Goal: Transaction & Acquisition: Obtain resource

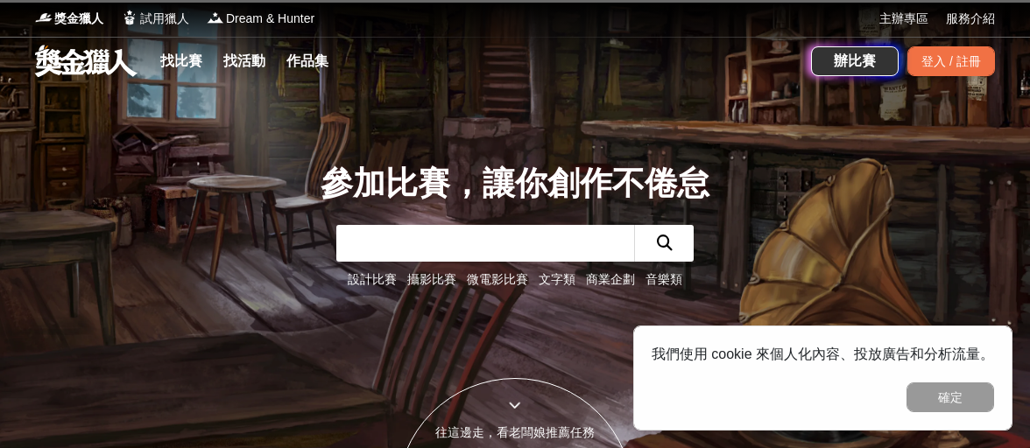
click at [972, 53] on div "登入 / 註冊" at bounding box center [951, 61] width 88 height 30
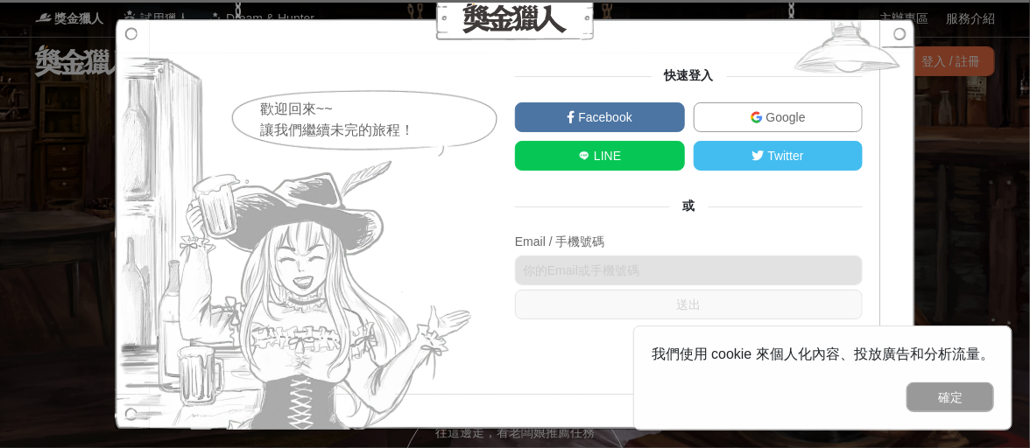
click at [770, 110] on span "Google" at bounding box center [784, 117] width 43 height 14
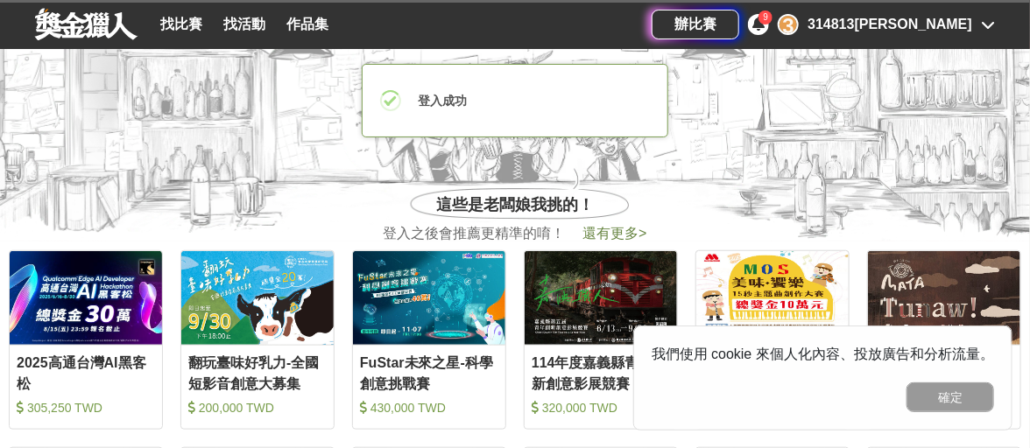
scroll to position [613, 0]
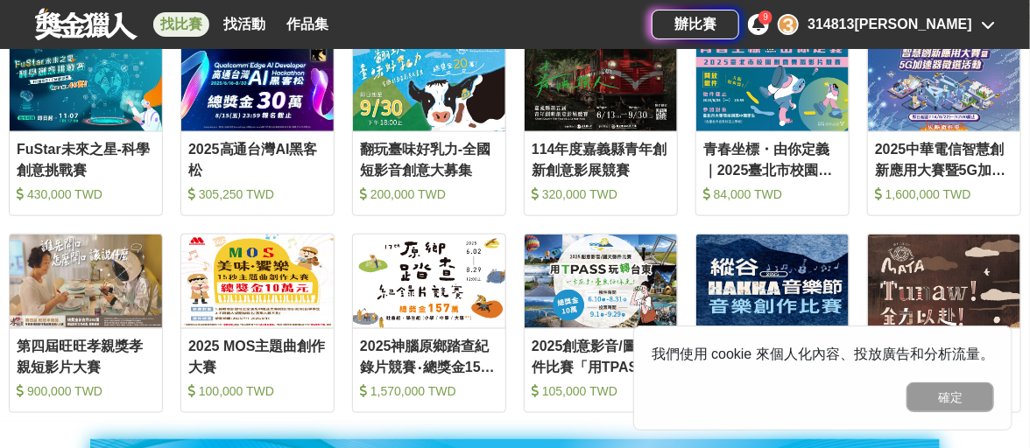
click at [171, 32] on link "找比賽" at bounding box center [181, 24] width 56 height 25
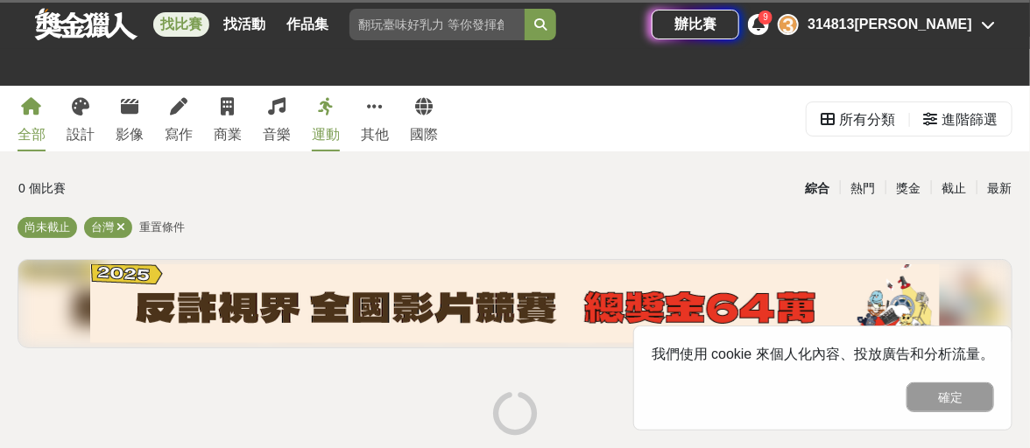
click at [102, 116] on div "全部 設計 影像 寫作 商業 音樂 運動 其他 國際" at bounding box center [227, 119] width 441 height 66
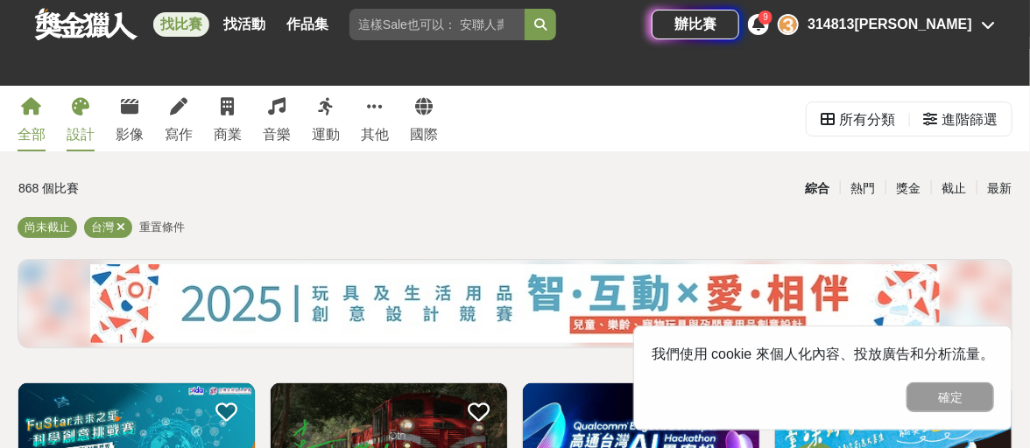
click at [75, 116] on icon at bounding box center [81, 107] width 18 height 18
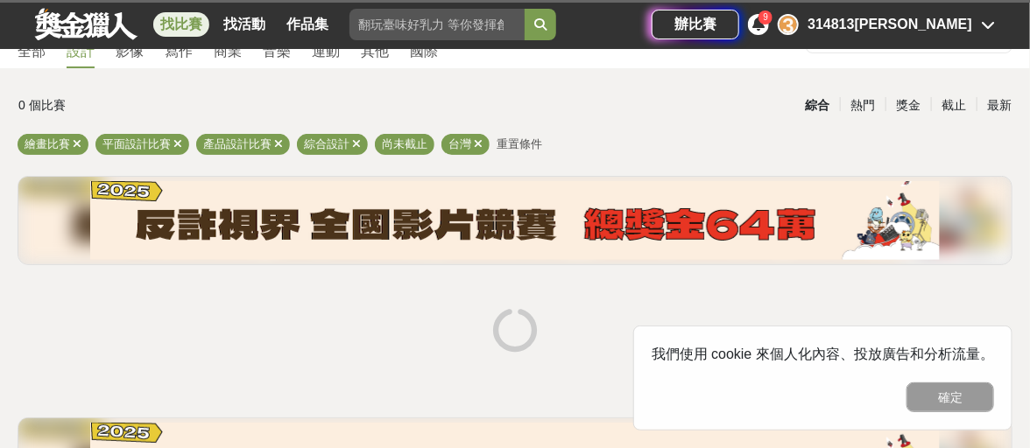
scroll to position [87, 0]
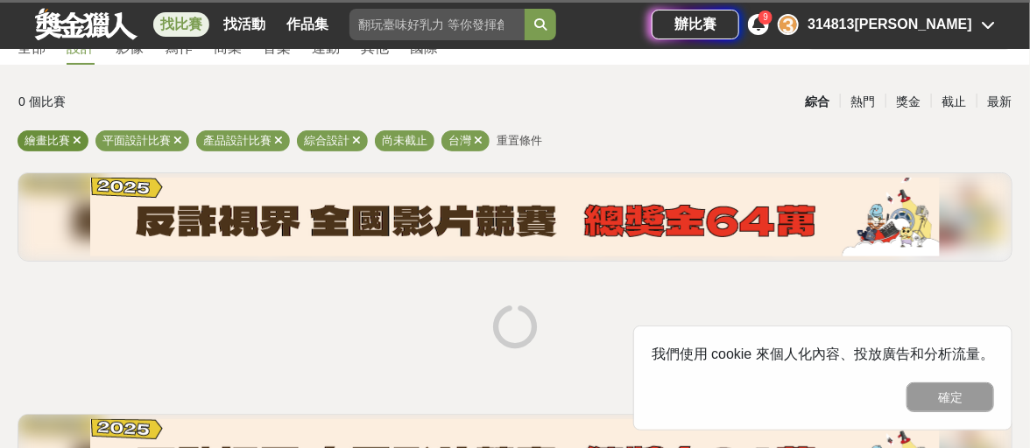
click at [53, 139] on span "繪畫比賽" at bounding box center [48, 140] width 46 height 13
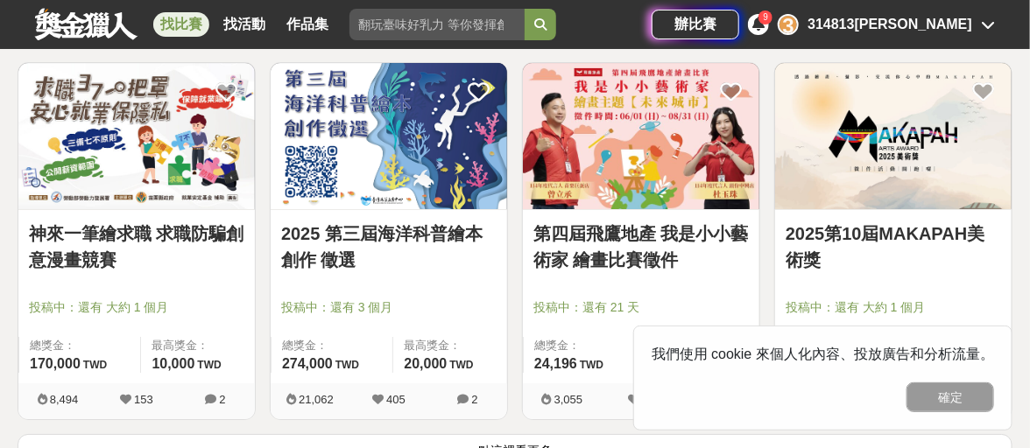
scroll to position [2189, 0]
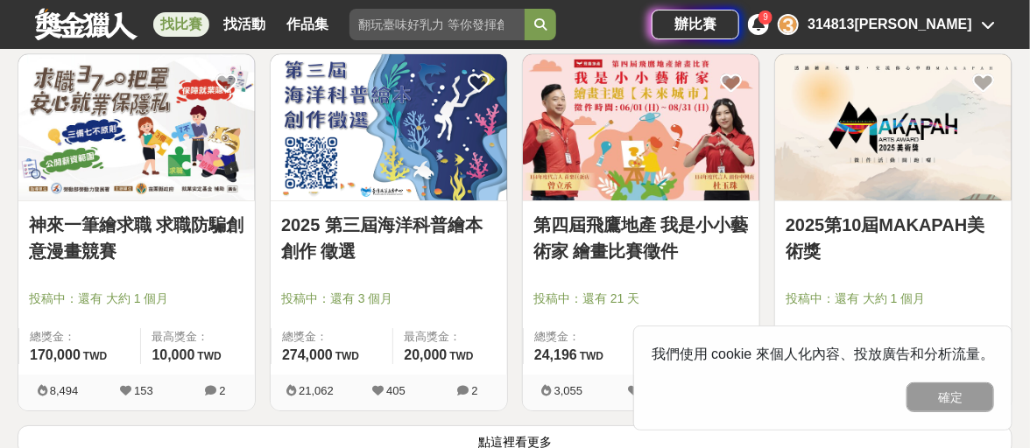
click at [416, 144] on img at bounding box center [389, 127] width 236 height 146
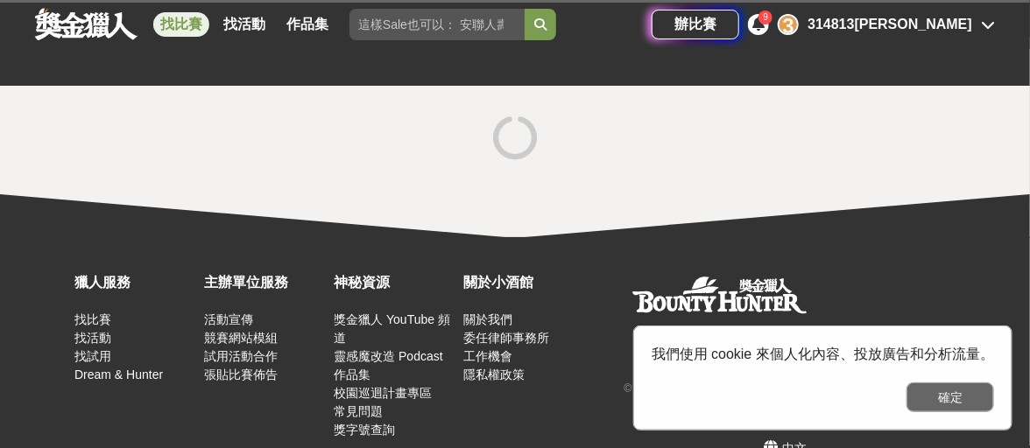
click at [933, 401] on button "確定" at bounding box center [951, 398] width 88 height 30
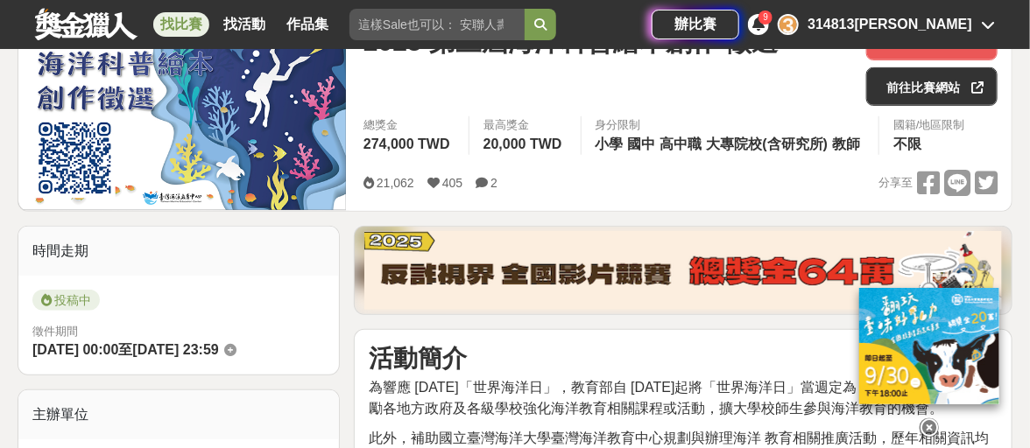
scroll to position [263, 0]
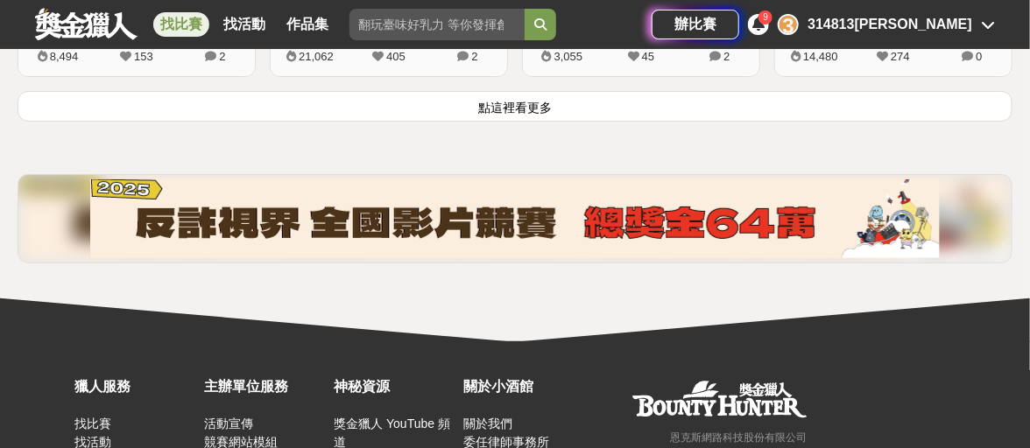
scroll to position [2539, 0]
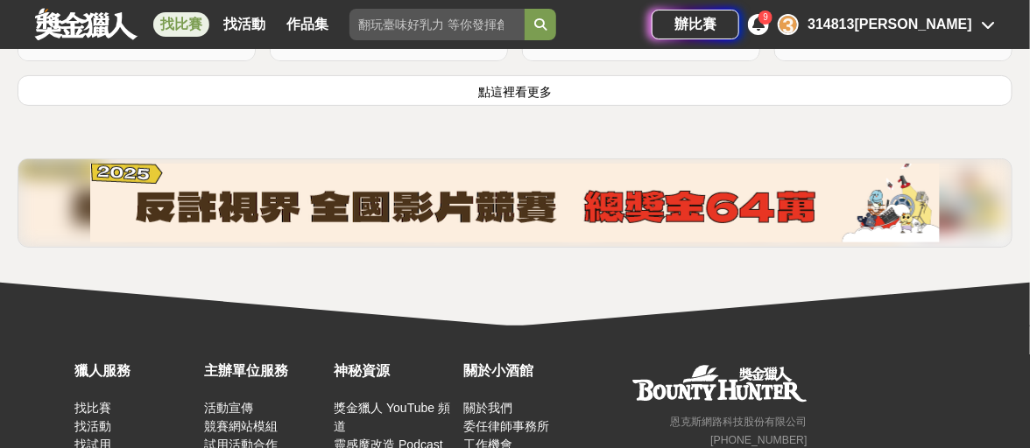
click at [556, 86] on button "點這裡看更多" at bounding box center [515, 90] width 995 height 31
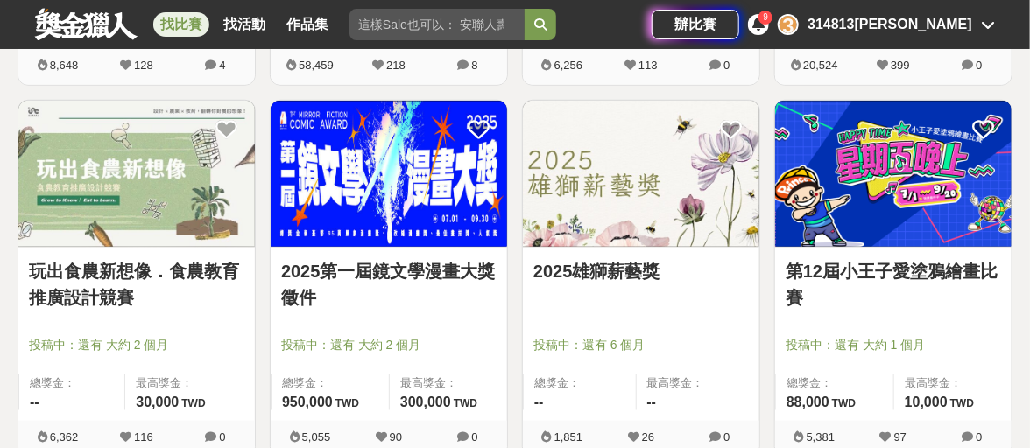
scroll to position [2890, 0]
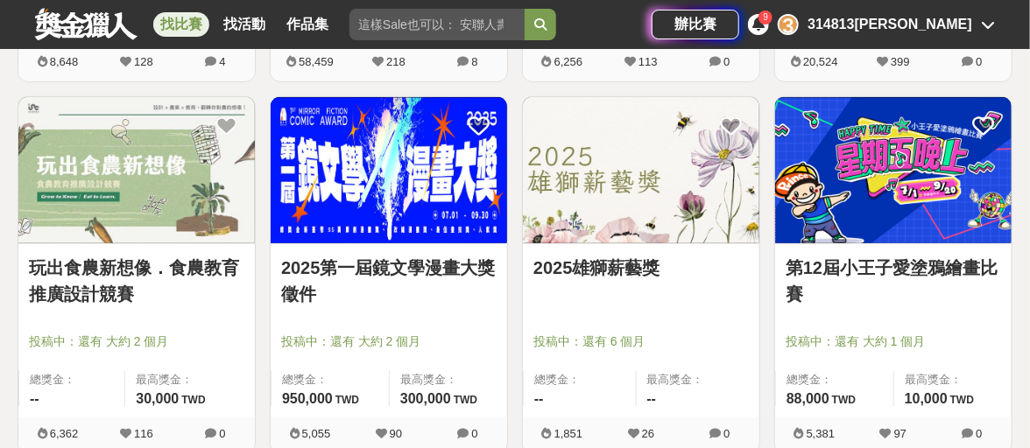
click at [325, 333] on span "投稿中：還有 大約 2 個月" at bounding box center [388, 342] width 215 height 18
click at [342, 192] on img at bounding box center [389, 170] width 236 height 146
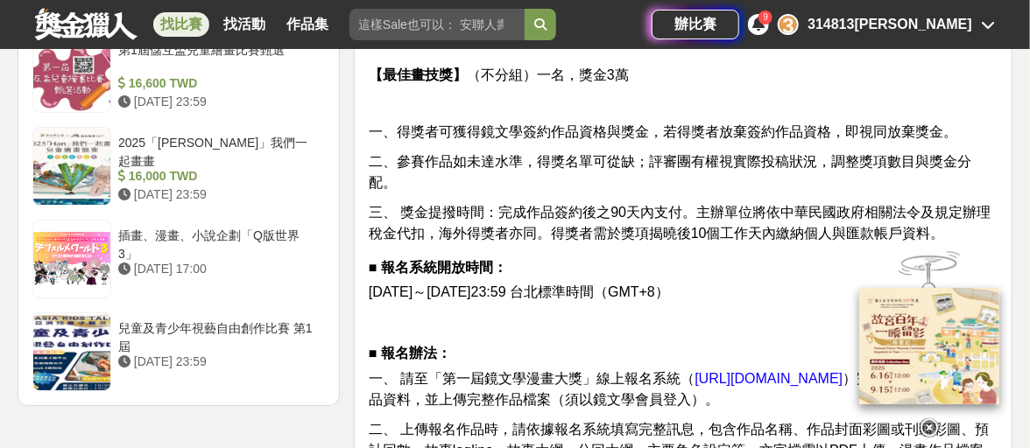
scroll to position [2277, 0]
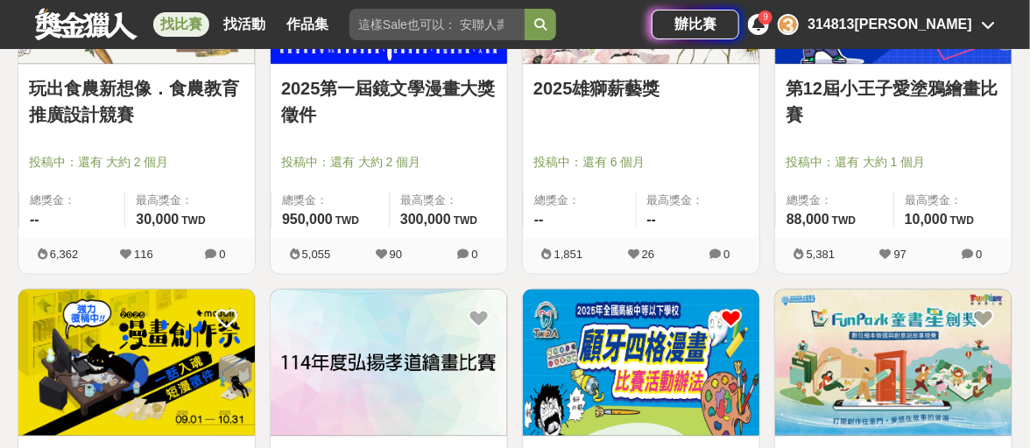
scroll to position [3066, 0]
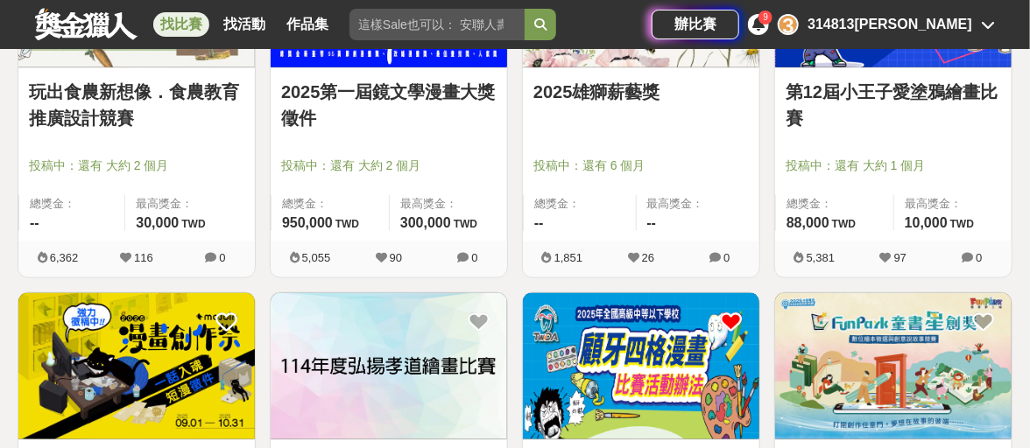
click at [583, 94] on link "2025雄獅薪藝獎" at bounding box center [640, 92] width 215 height 26
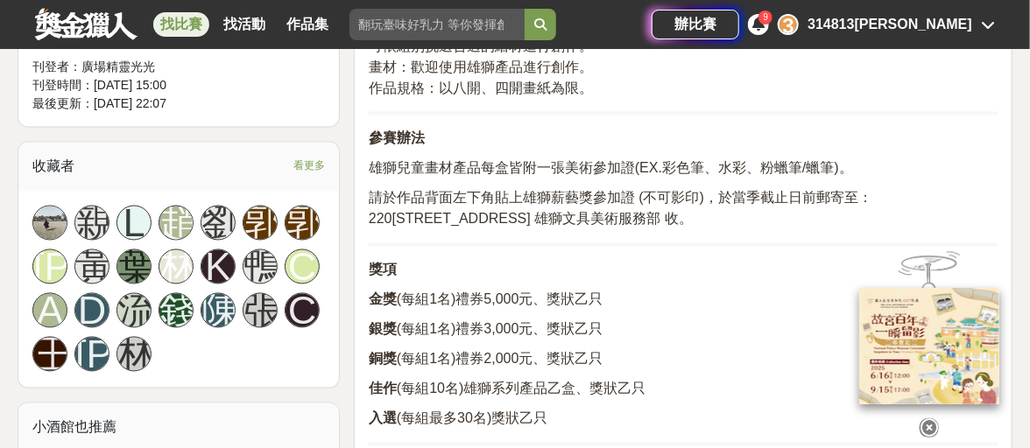
scroll to position [1051, 0]
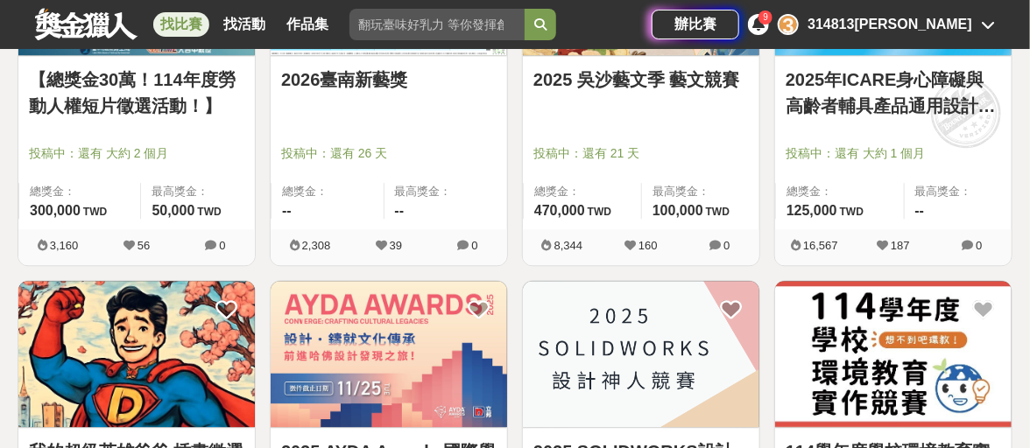
scroll to position [4029, 0]
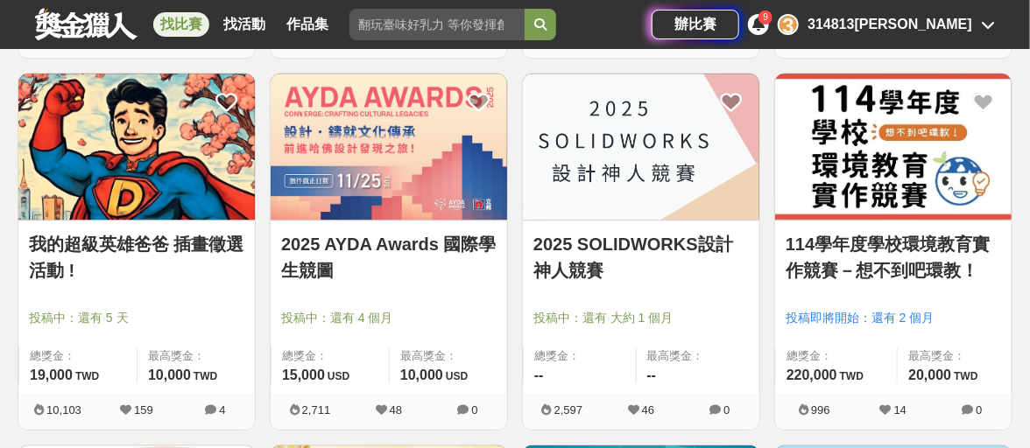
click at [202, 165] on img at bounding box center [136, 147] width 236 height 146
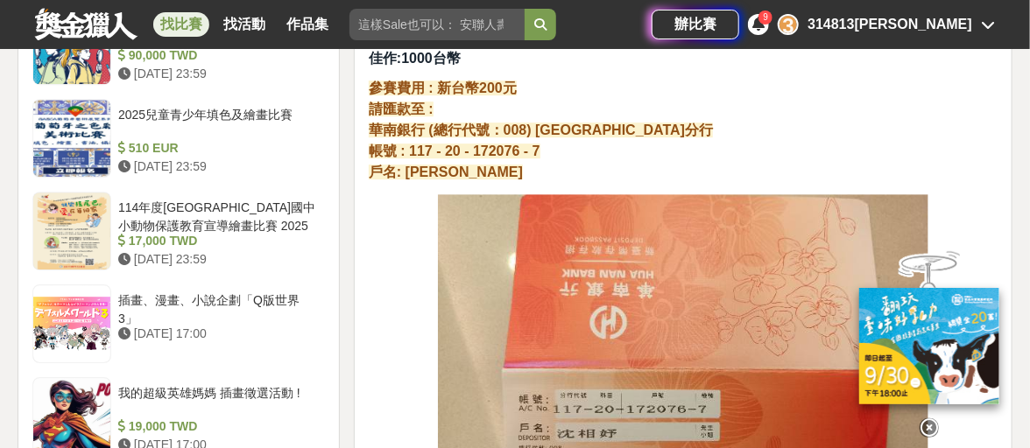
scroll to position [1839, 0]
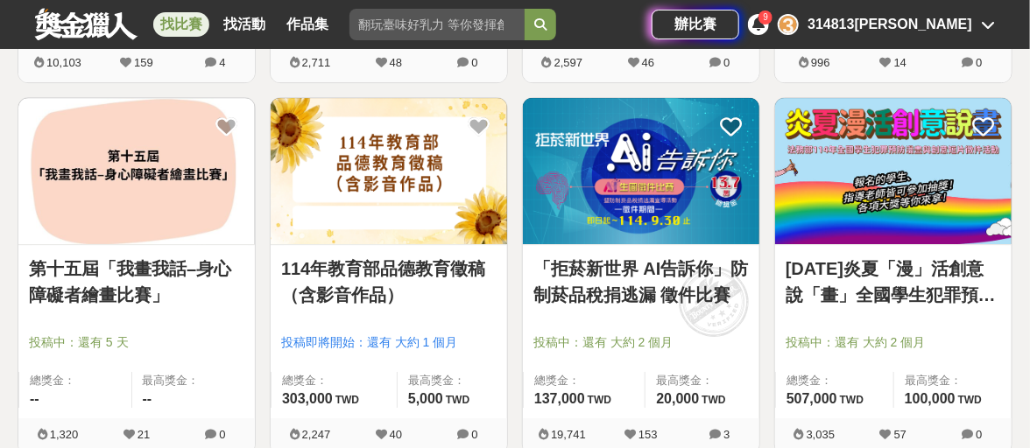
scroll to position [4380, 0]
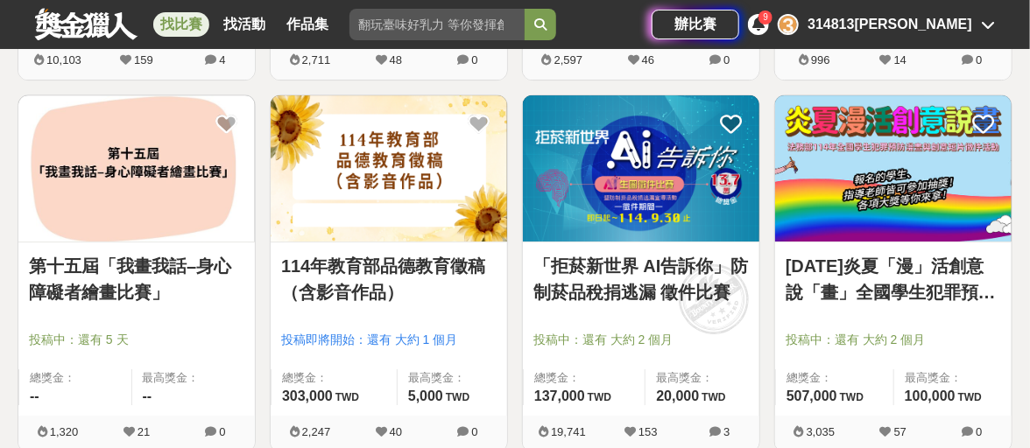
click at [193, 148] on img at bounding box center [136, 168] width 236 height 146
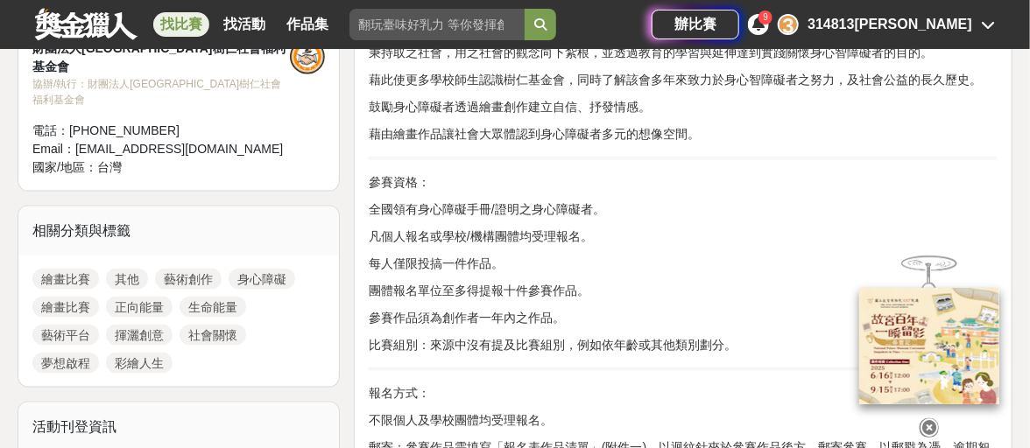
scroll to position [787, 0]
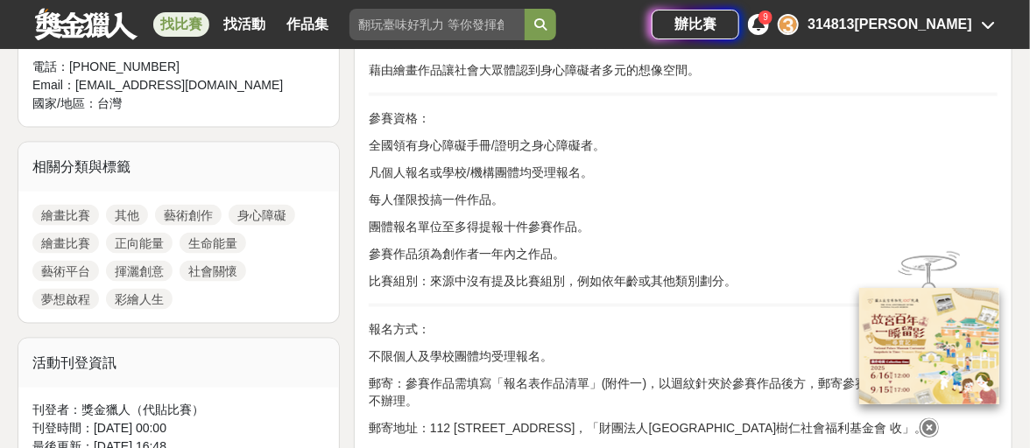
click at [489, 205] on p "每人僅限投搞一件作品。" at bounding box center [683, 200] width 629 height 18
drag, startPoint x: 470, startPoint y: 188, endPoint x: 805, endPoint y: 161, distance: 335.7
click at [805, 164] on p "凡個人報名或學校/機構團體均受理報名。" at bounding box center [683, 173] width 629 height 18
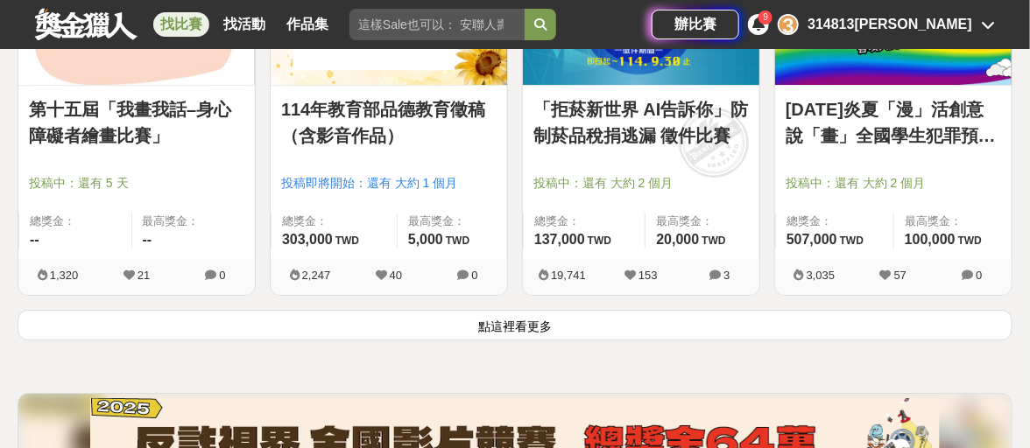
scroll to position [4730, 0]
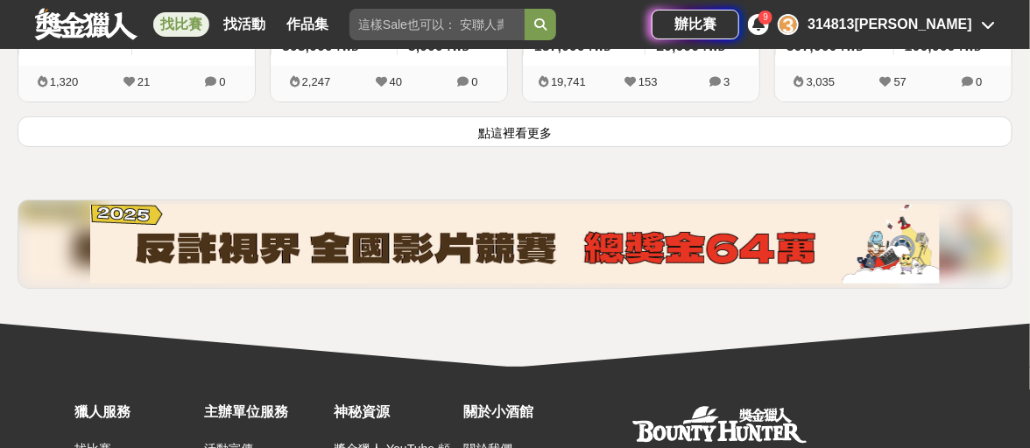
click at [483, 123] on button "點這裡看更多" at bounding box center [515, 131] width 995 height 31
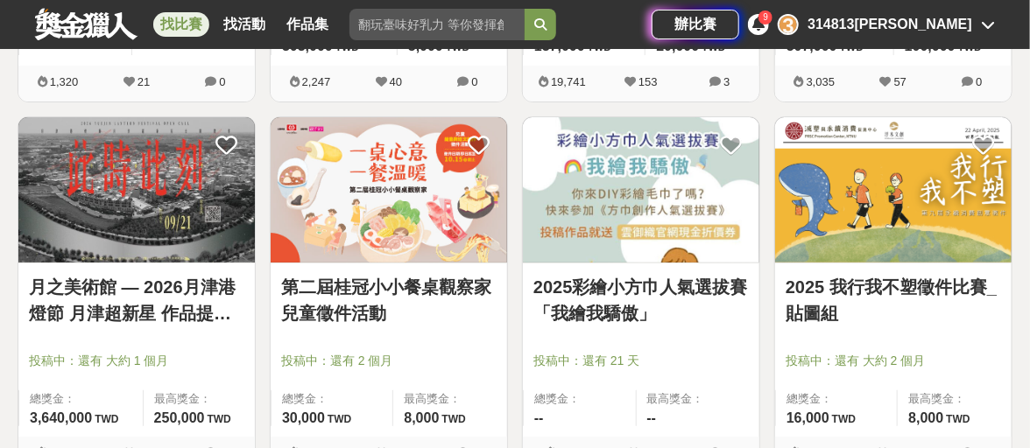
click at [680, 161] on img at bounding box center [641, 190] width 236 height 146
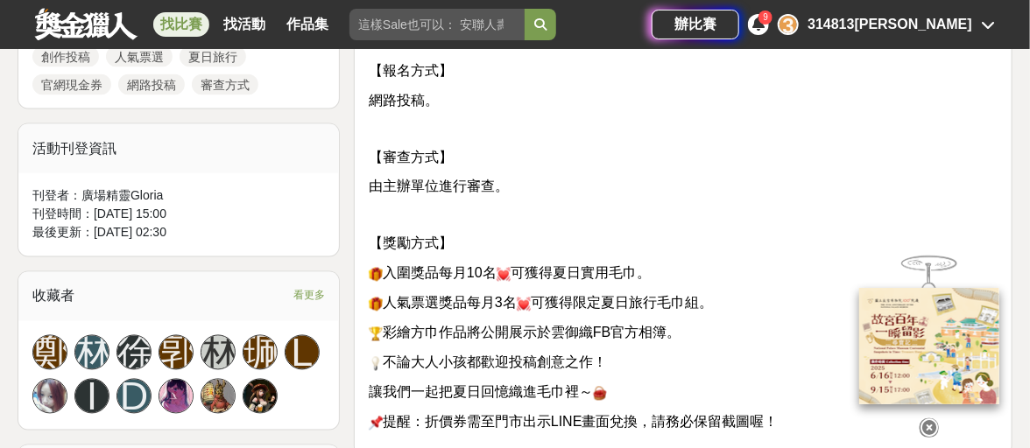
scroll to position [1138, 0]
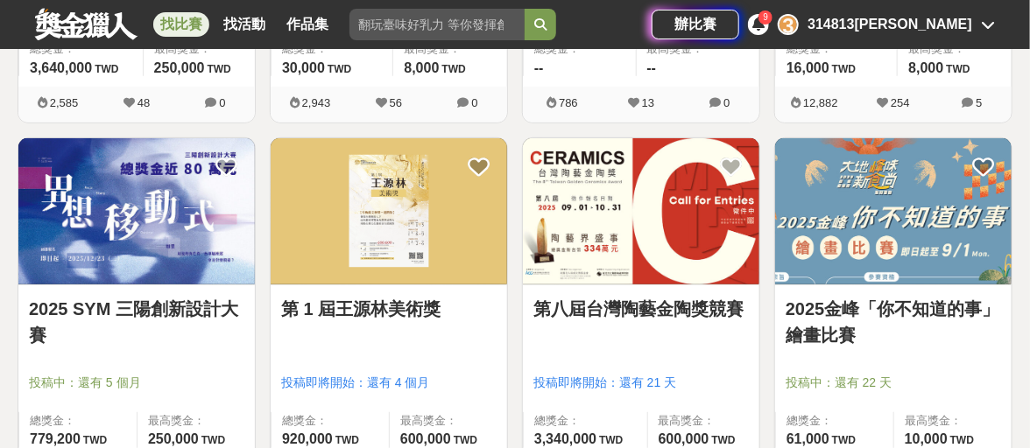
scroll to position [5168, 0]
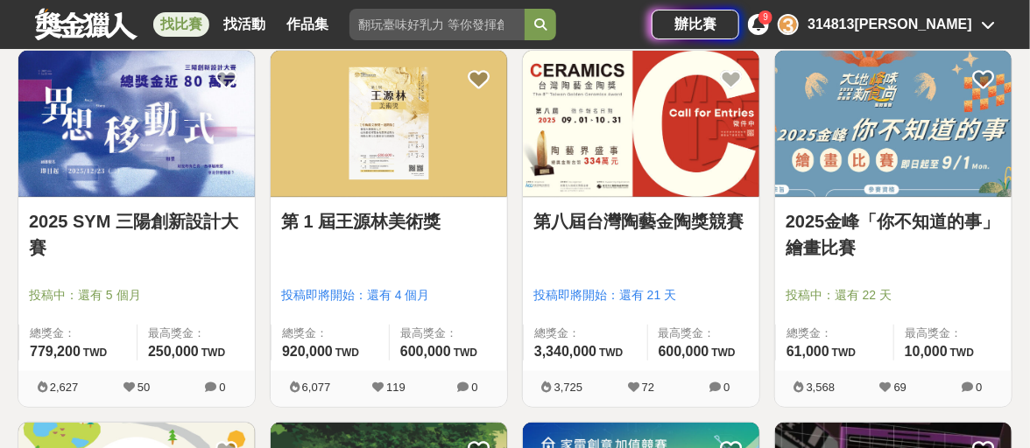
click at [965, 150] on img at bounding box center [893, 124] width 236 height 146
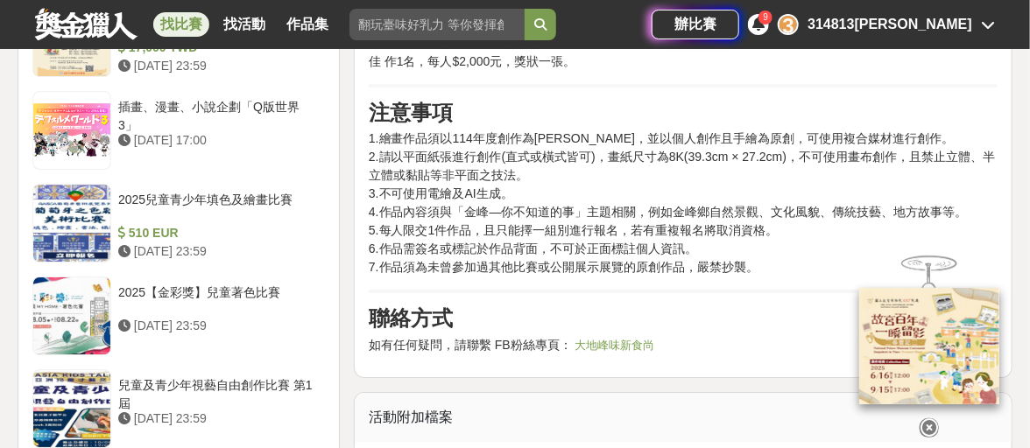
scroll to position [2102, 0]
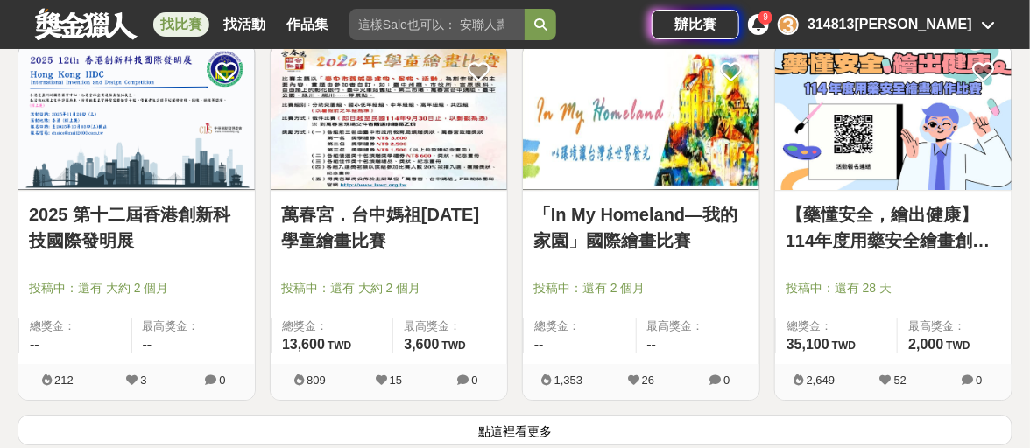
scroll to position [6657, 0]
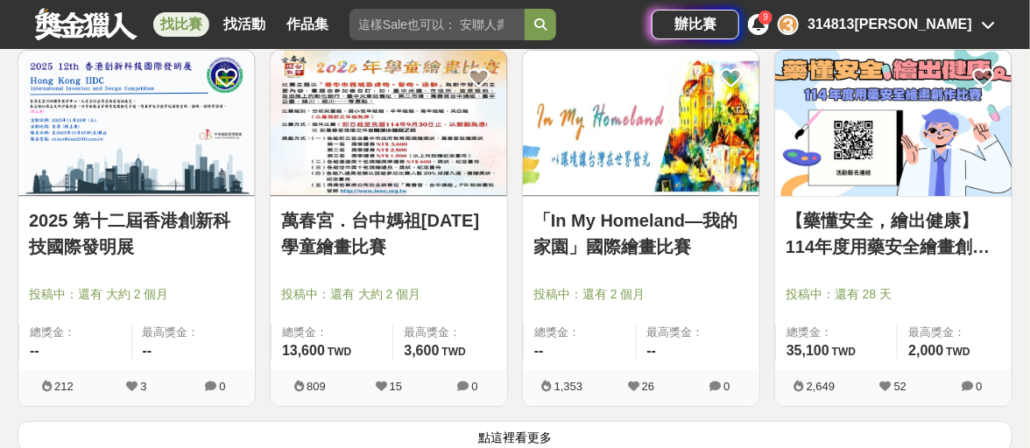
click at [846, 216] on link "【藥懂安全，繪出健康】114年度用藥安全繪畫創作比賽" at bounding box center [893, 234] width 215 height 53
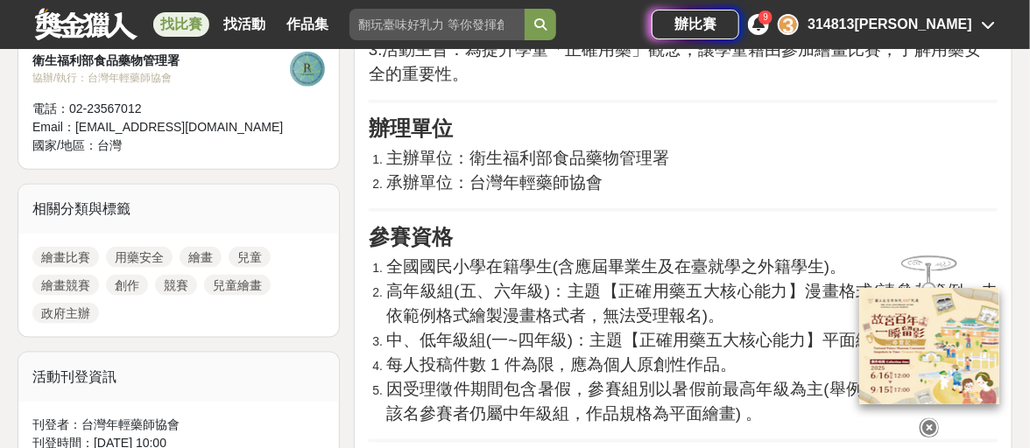
scroll to position [701, 0]
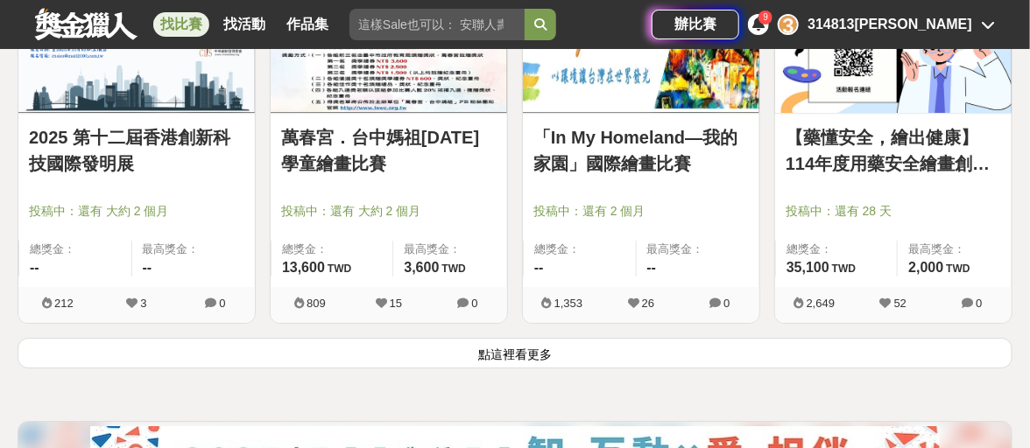
scroll to position [6744, 0]
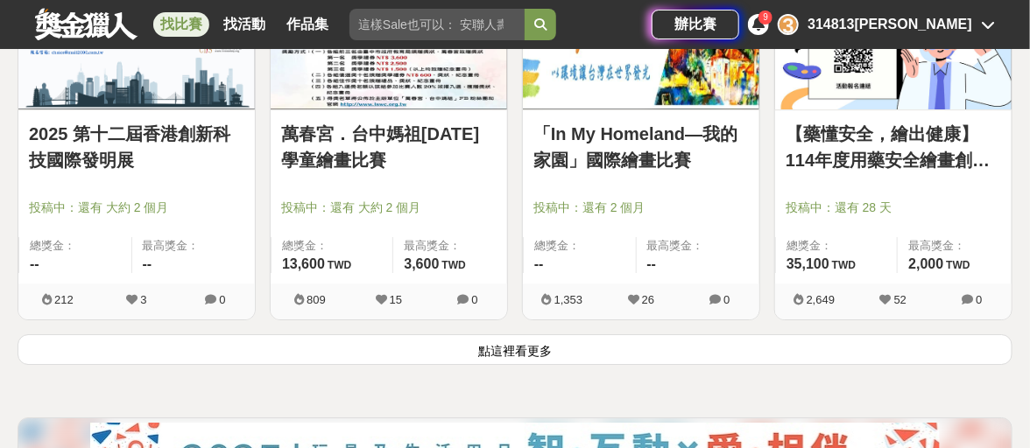
click at [505, 340] on button "點這裡看更多" at bounding box center [515, 350] width 995 height 31
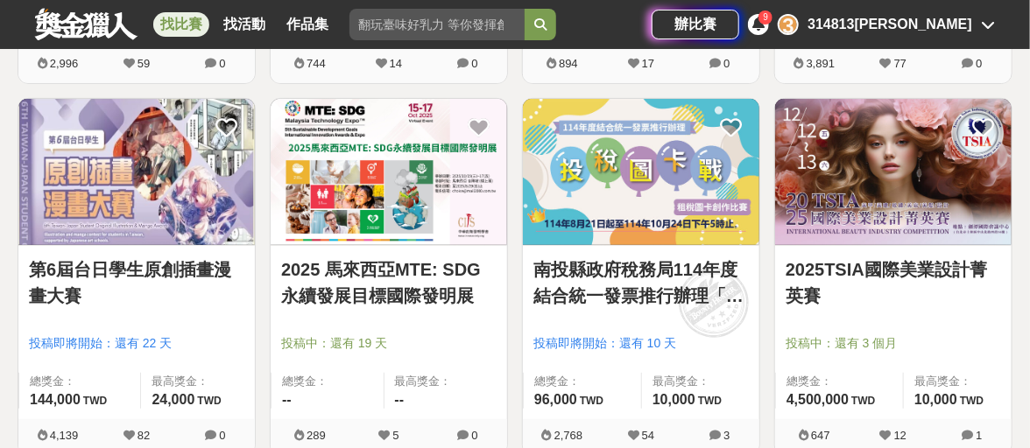
scroll to position [7358, 0]
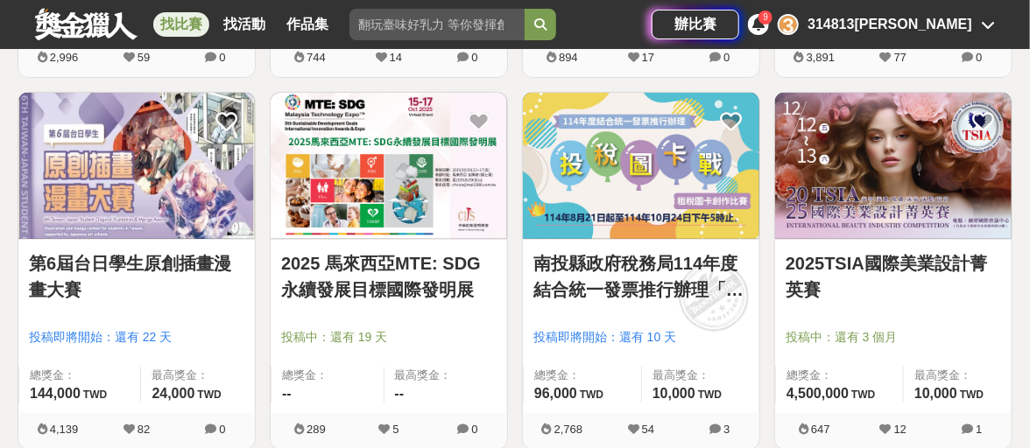
click at [859, 224] on img at bounding box center [893, 166] width 236 height 146
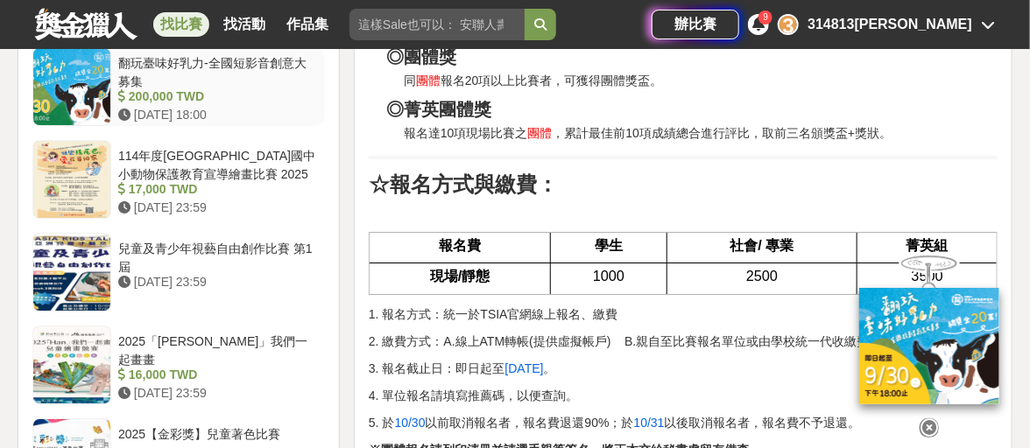
scroll to position [2102, 0]
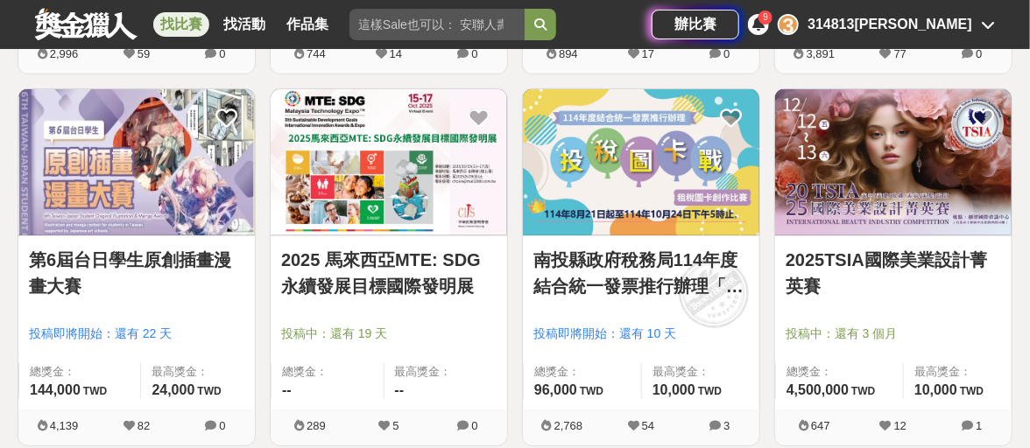
scroll to position [7358, 0]
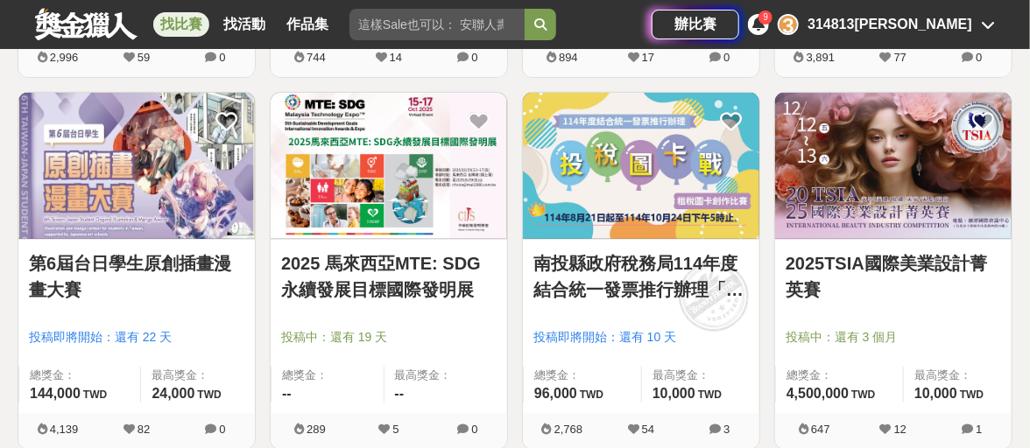
click at [135, 180] on img at bounding box center [136, 166] width 236 height 146
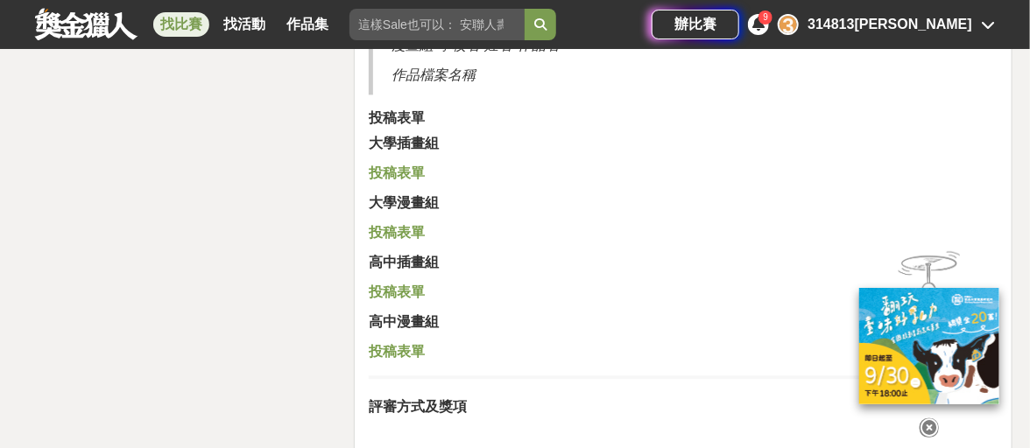
scroll to position [3766, 0]
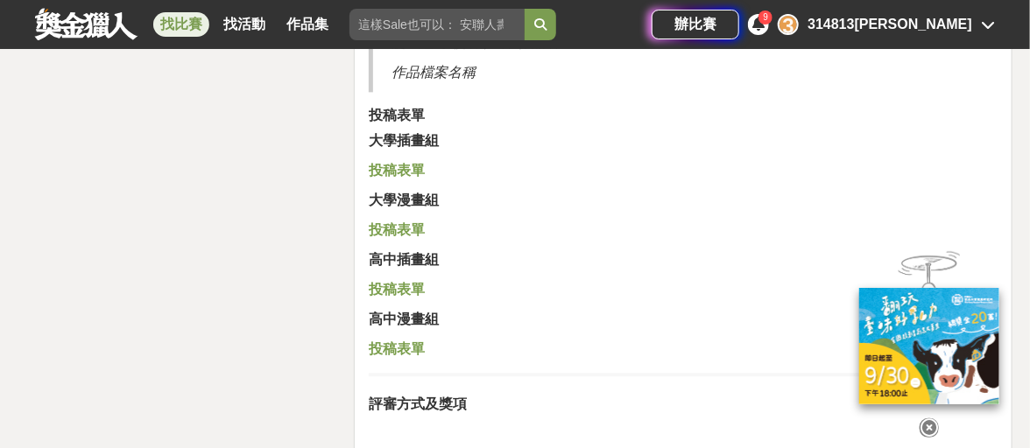
click at [401, 292] on strong "投稿表單" at bounding box center [397, 289] width 56 height 15
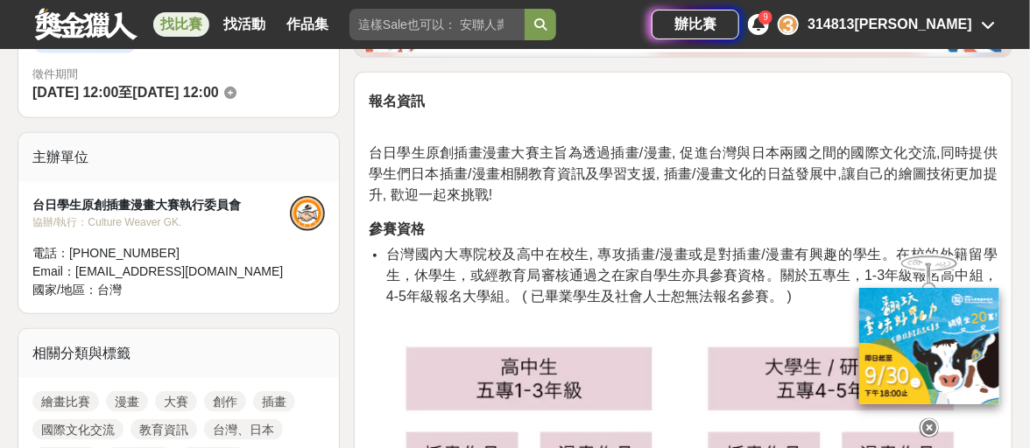
scroll to position [613, 0]
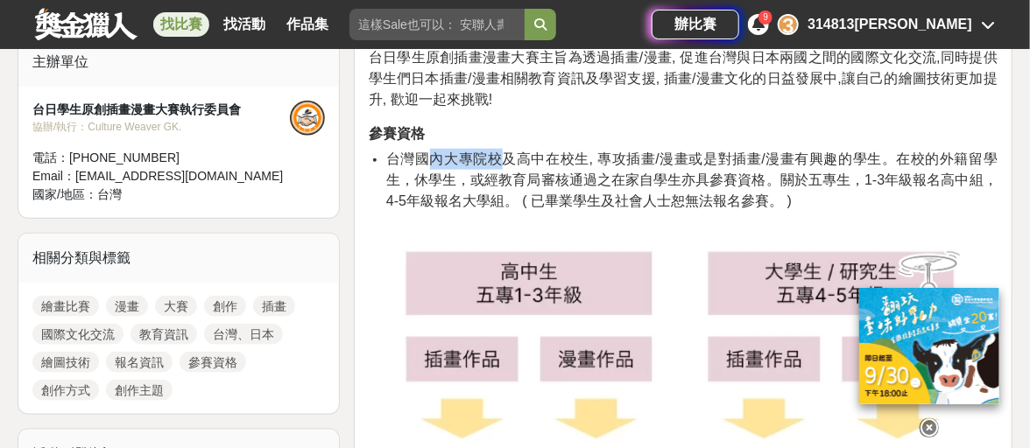
drag, startPoint x: 436, startPoint y: 152, endPoint x: 496, endPoint y: 164, distance: 60.6
click at [496, 164] on span "台灣國內大專院校及高中在校生, 專攻插畫/漫畫或是對插畫/漫畫有興趣的學生。在校的外籍留學生，休學生，或經教育局審核通過之在家自學生亦具參賽資格。關於五專生，…" at bounding box center [691, 180] width 611 height 57
click at [457, 138] on h2 "參賽資格" at bounding box center [683, 131] width 629 height 25
drag, startPoint x: 445, startPoint y: 157, endPoint x: 496, endPoint y: 160, distance: 50.9
click at [496, 160] on span "台灣國內大專院校及高中在校生, 專攻插畫/漫畫或是對插畫/漫畫有興趣的學生。在校的外籍留學生，休學生，或經教育局審核通過之在家自學生亦具參賽資格。關於五專生，…" at bounding box center [691, 180] width 611 height 57
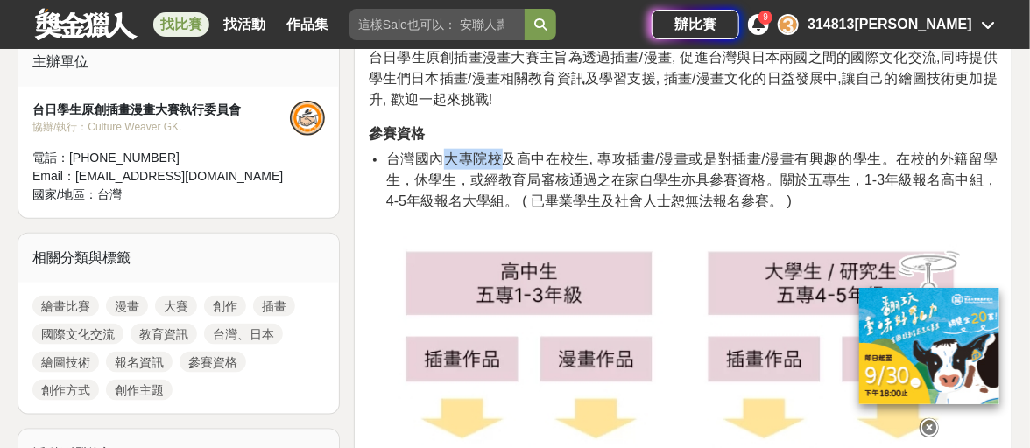
copy span "大專院校"
click at [634, 159] on span "台灣國內大專院校及高中在校生, 專攻插畫/漫畫或是對插畫/漫畫有興趣的學生。在校的外籍留學生，休學生，或經教育局審核通過之在家自學生亦具參賽資格。關於五專生，…" at bounding box center [691, 180] width 611 height 57
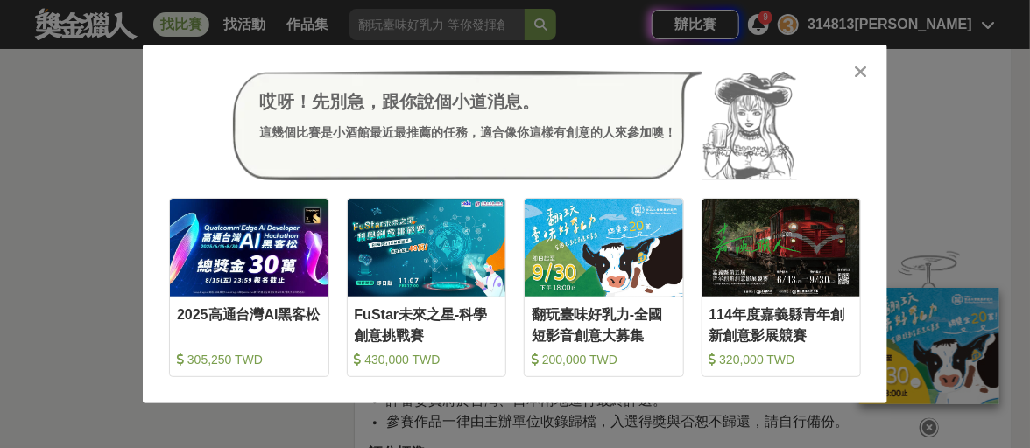
scroll to position [3854, 0]
click at [856, 75] on icon at bounding box center [861, 72] width 13 height 18
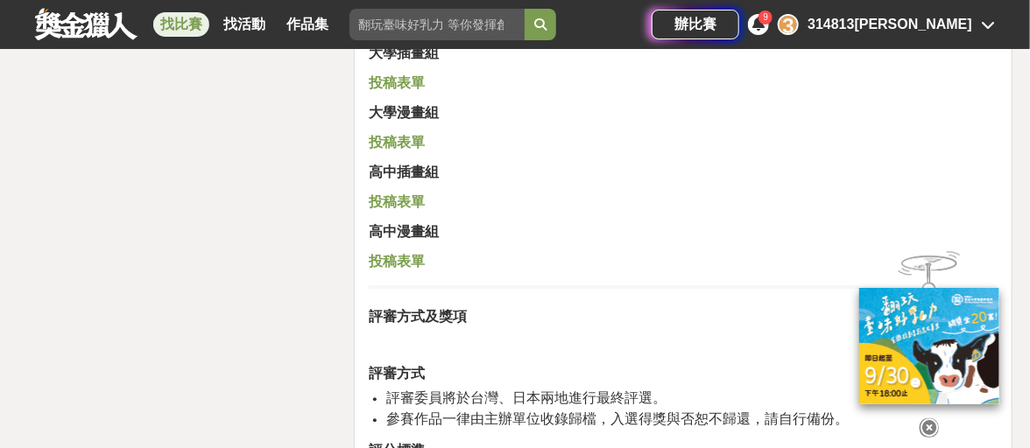
click at [407, 200] on strong "投稿表單" at bounding box center [397, 201] width 56 height 15
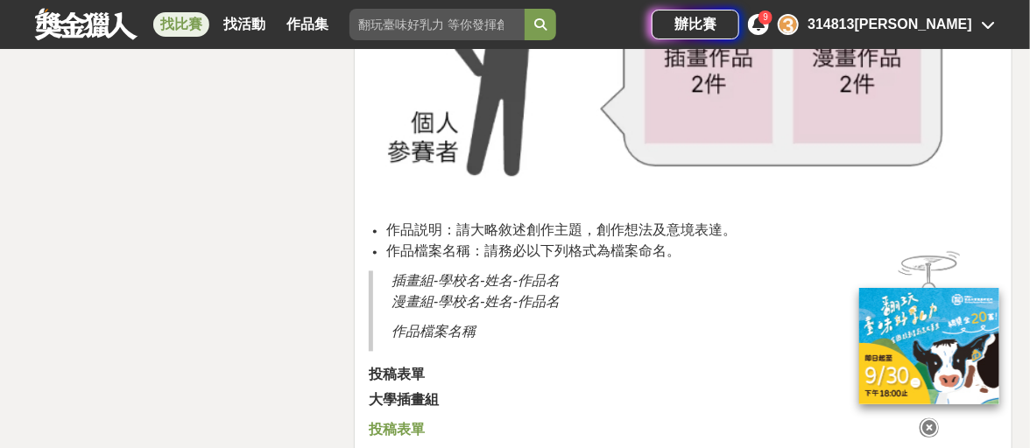
scroll to position [3504, 0]
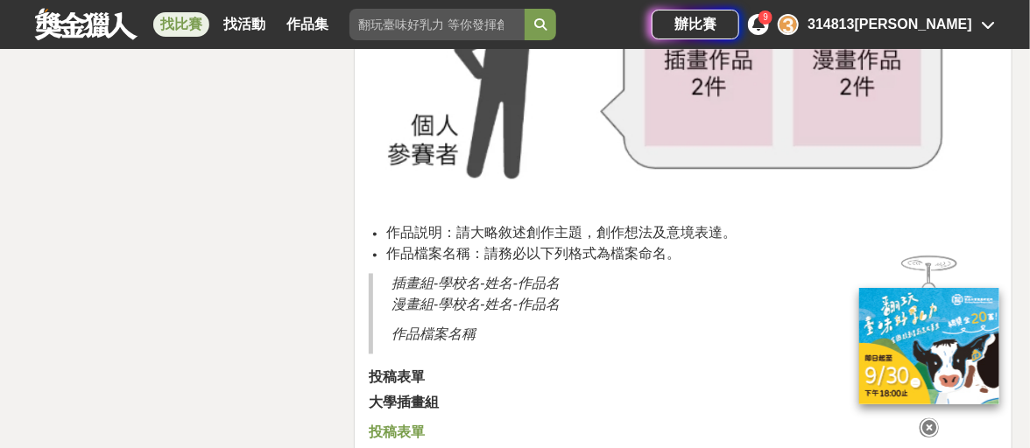
click at [390, 441] on strong "投稿表單" at bounding box center [397, 433] width 56 height 15
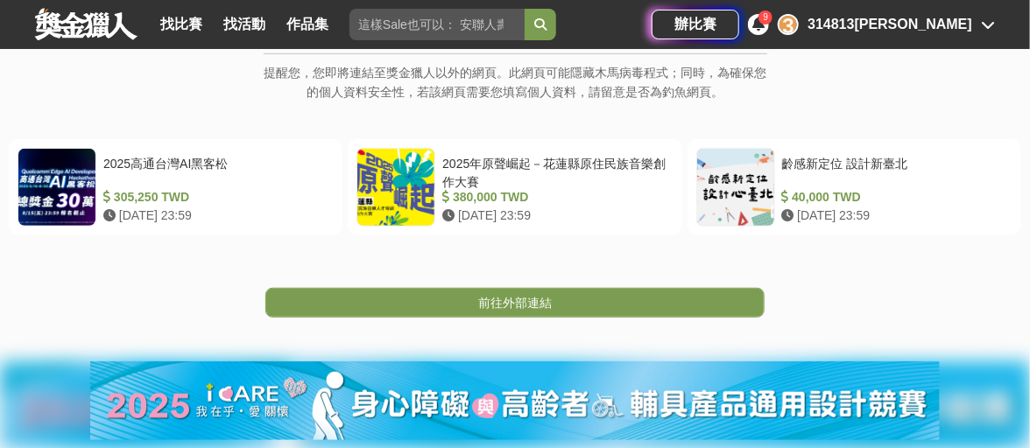
scroll to position [350, 0]
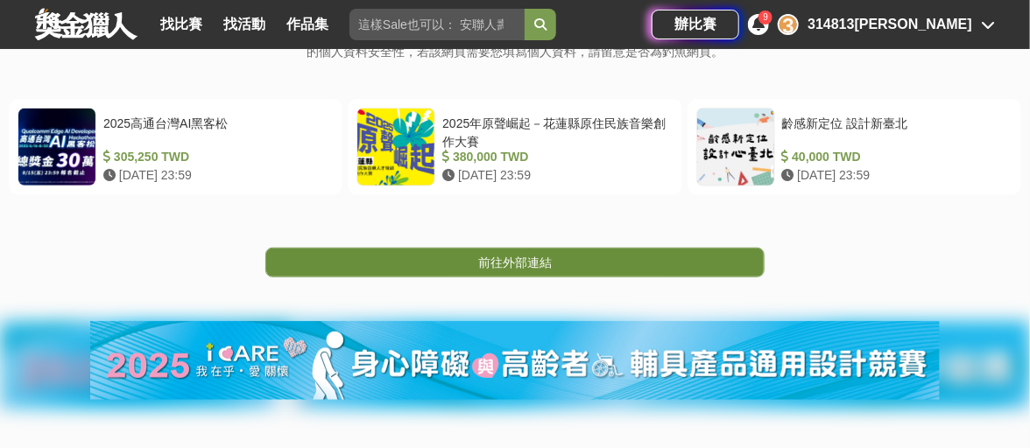
click at [561, 264] on link "前往外部連結" at bounding box center [514, 263] width 499 height 30
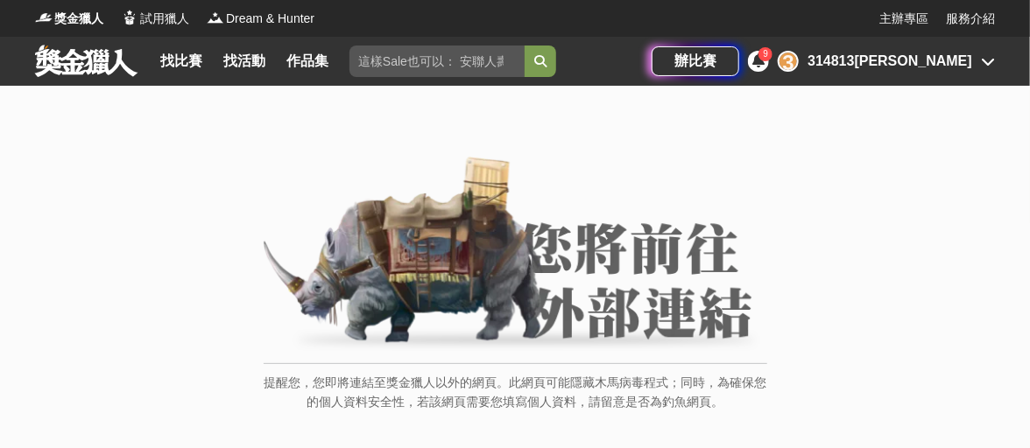
scroll to position [263, 0]
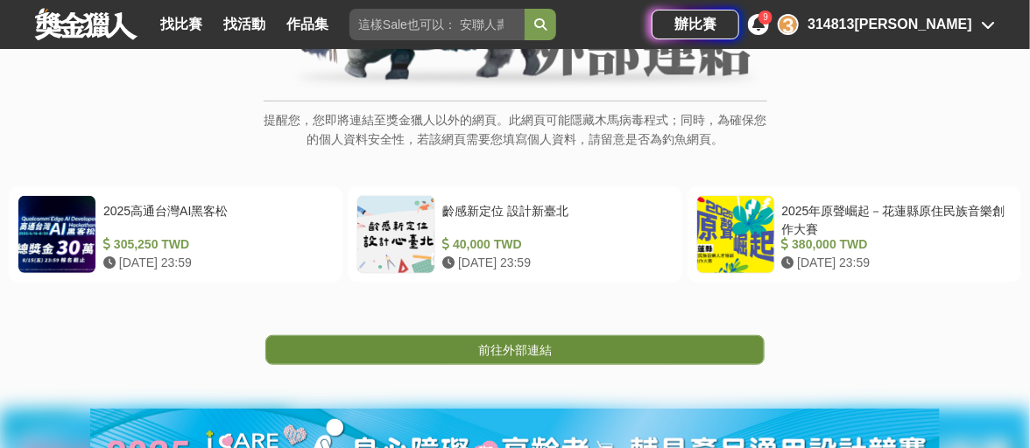
click at [541, 356] on span "前往外部連結" at bounding box center [515, 350] width 74 height 14
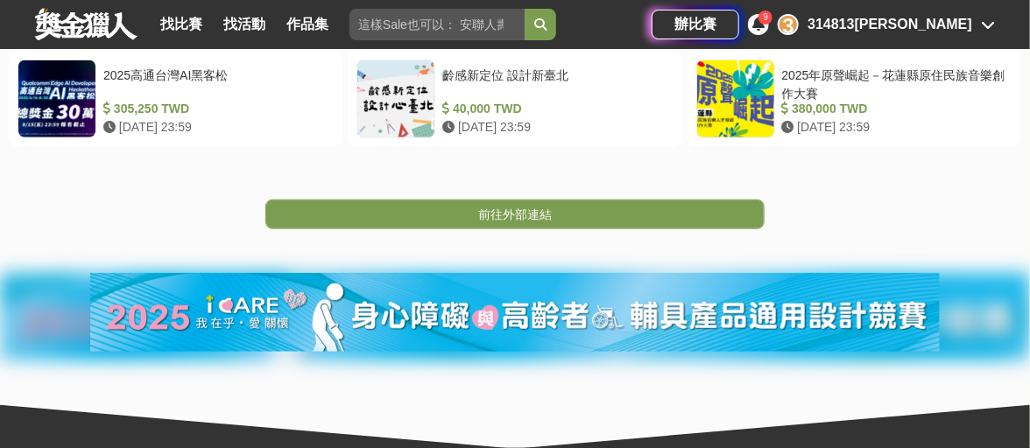
scroll to position [437, 0]
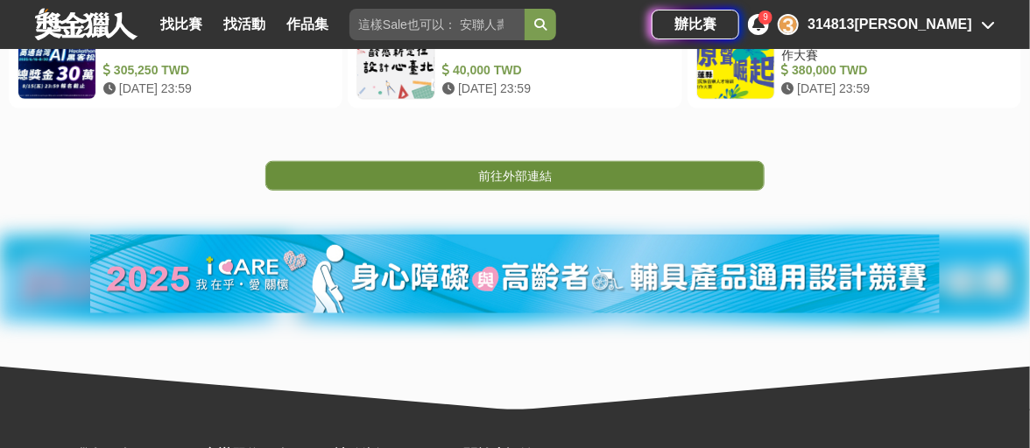
click at [505, 183] on link "前往外部連結" at bounding box center [514, 176] width 499 height 30
